Goal: Find specific page/section: Find specific page/section

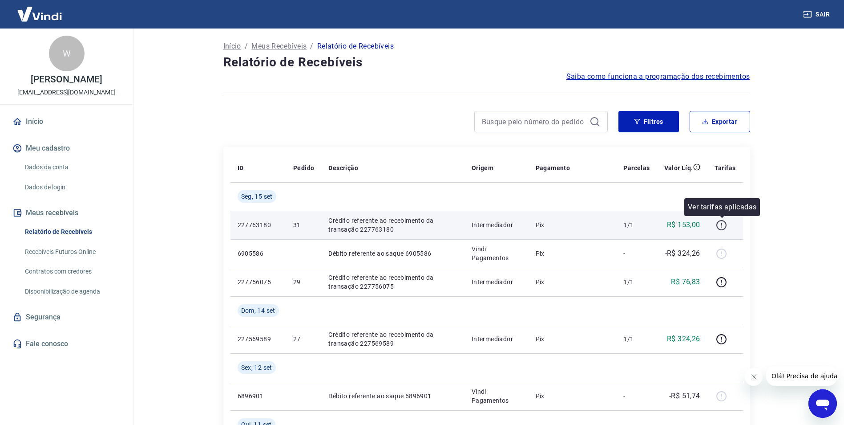
click at [723, 225] on icon "button" at bounding box center [721, 224] width 11 height 11
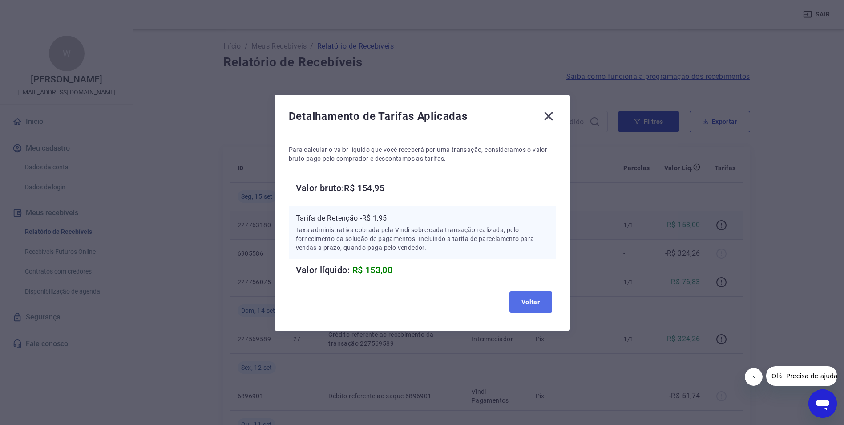
click at [526, 299] on button "Voltar" at bounding box center [531, 301] width 43 height 21
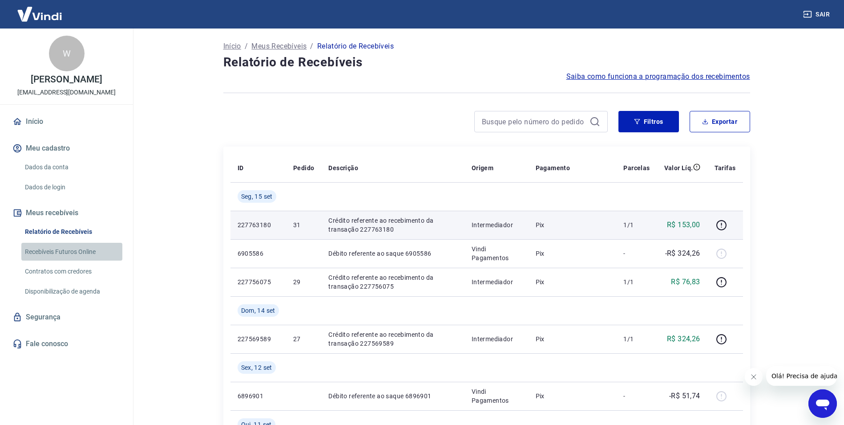
click at [73, 254] on link "Recebíveis Futuros Online" at bounding box center [71, 252] width 101 height 18
